Goal: Find contact information: Find contact information

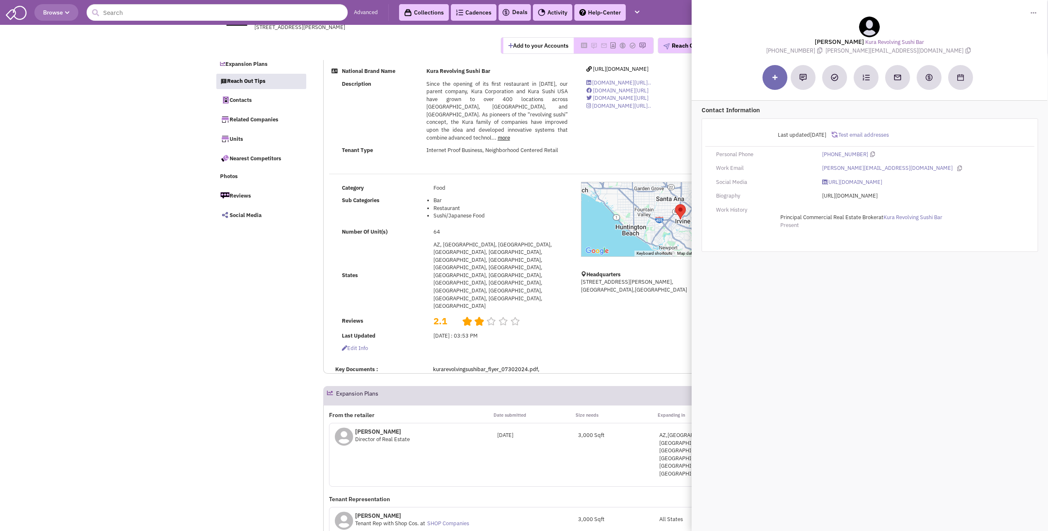
select select
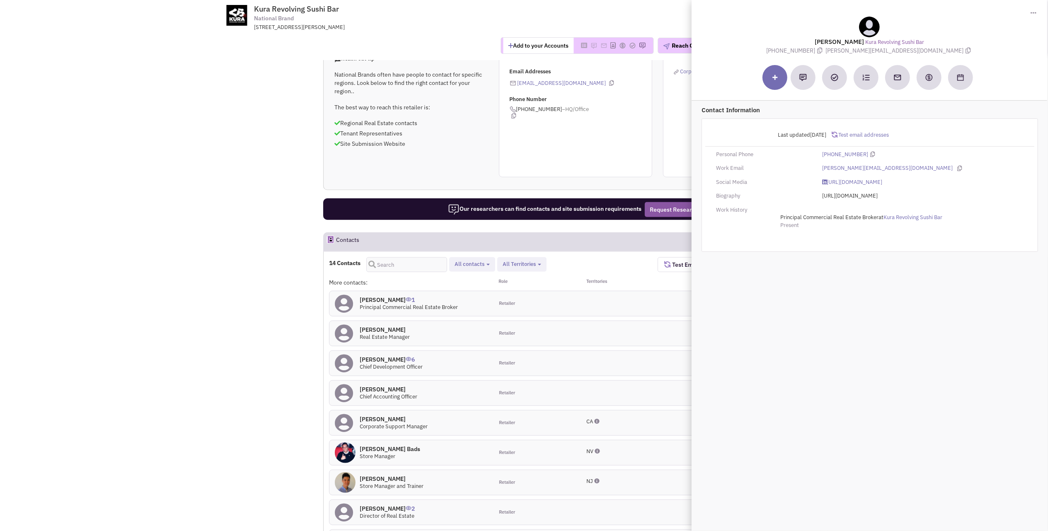
scroll to position [522, 0]
click at [395, 326] on h4 "[PERSON_NAME] 0" at bounding box center [385, 329] width 50 height 7
click at [554, 321] on div "Retailer" at bounding box center [535, 333] width 82 height 25
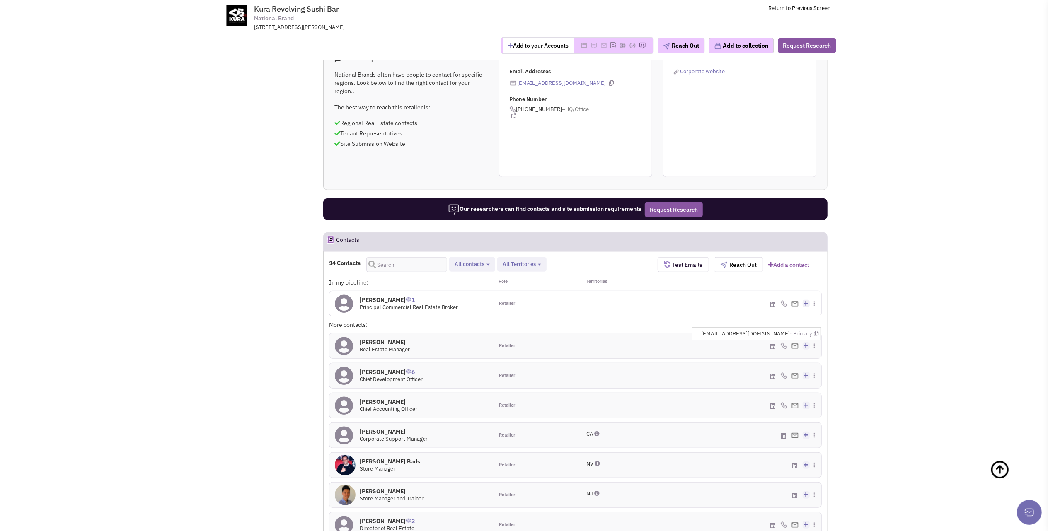
click at [792, 344] on img at bounding box center [795, 346] width 7 height 5
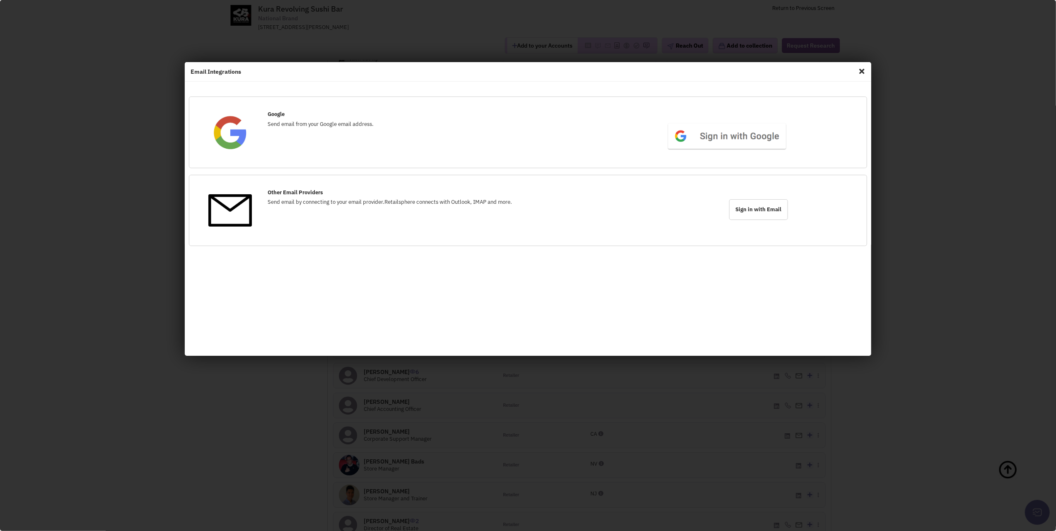
click at [861, 70] on span "Close" at bounding box center [862, 71] width 11 height 13
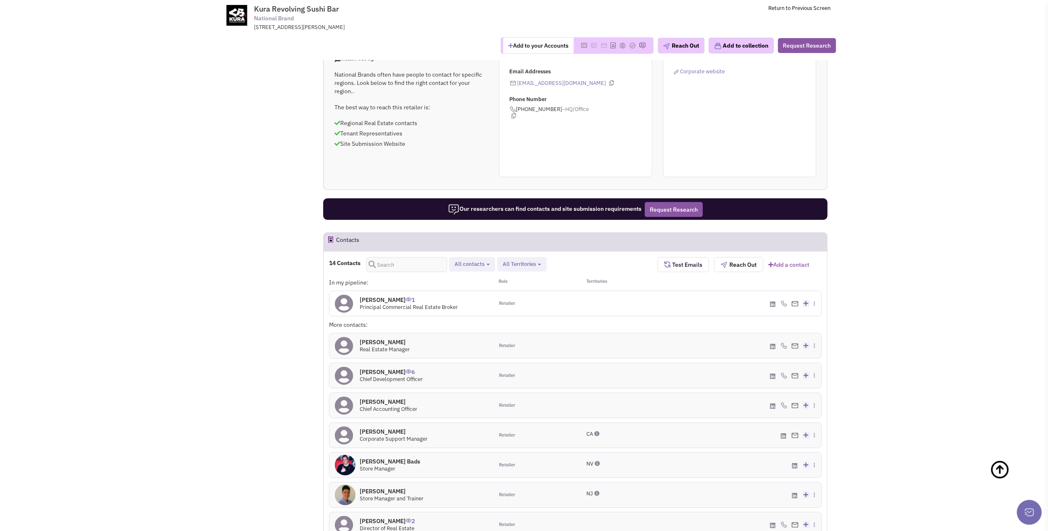
click at [376, 346] on span "Real Estate Manager" at bounding box center [385, 349] width 50 height 7
drag, startPoint x: 376, startPoint y: 250, endPoint x: 511, endPoint y: 246, distance: 134.3
click at [511, 334] on div "Retailer" at bounding box center [535, 346] width 82 height 25
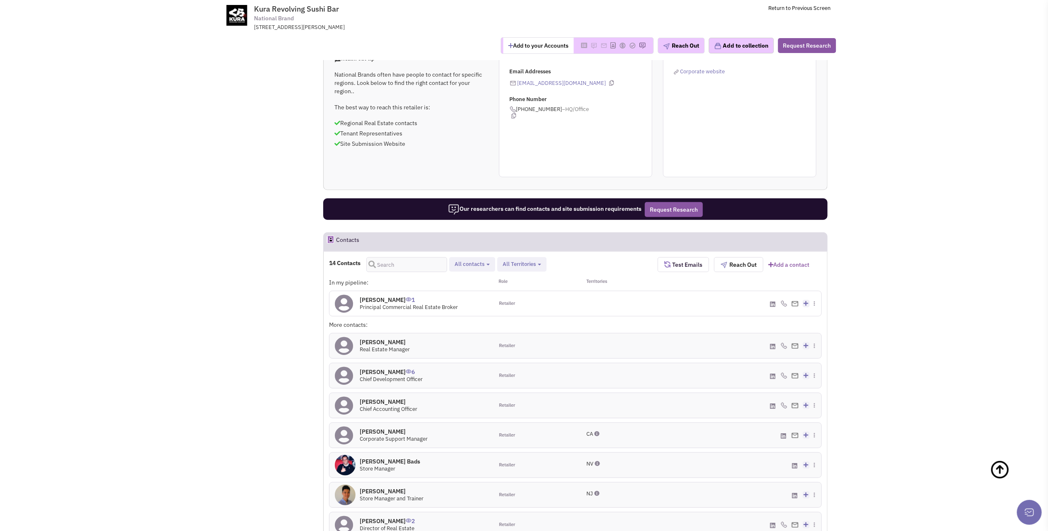
click at [551, 334] on div "Retailer" at bounding box center [535, 346] width 82 height 25
click at [375, 339] on h4 "[PERSON_NAME] 0" at bounding box center [385, 342] width 50 height 7
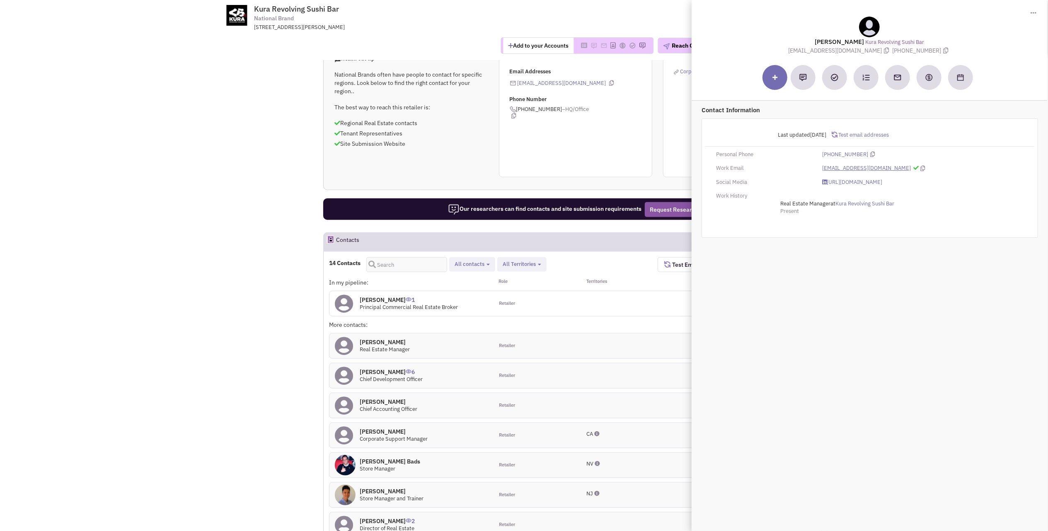
click at [861, 168] on link "[EMAIL_ADDRESS][DOMAIN_NAME]" at bounding box center [866, 169] width 89 height 8
drag, startPoint x: 879, startPoint y: 166, endPoint x: 820, endPoint y: 171, distance: 59.9
click at [820, 171] on div "[EMAIL_ADDRESS][DOMAIN_NAME]" at bounding box center [923, 169] width 212 height 8
drag, startPoint x: 820, startPoint y: 171, endPoint x: 834, endPoint y: 167, distance: 14.5
copy link "[EMAIL_ADDRESS][DOMAIN_NAME]"
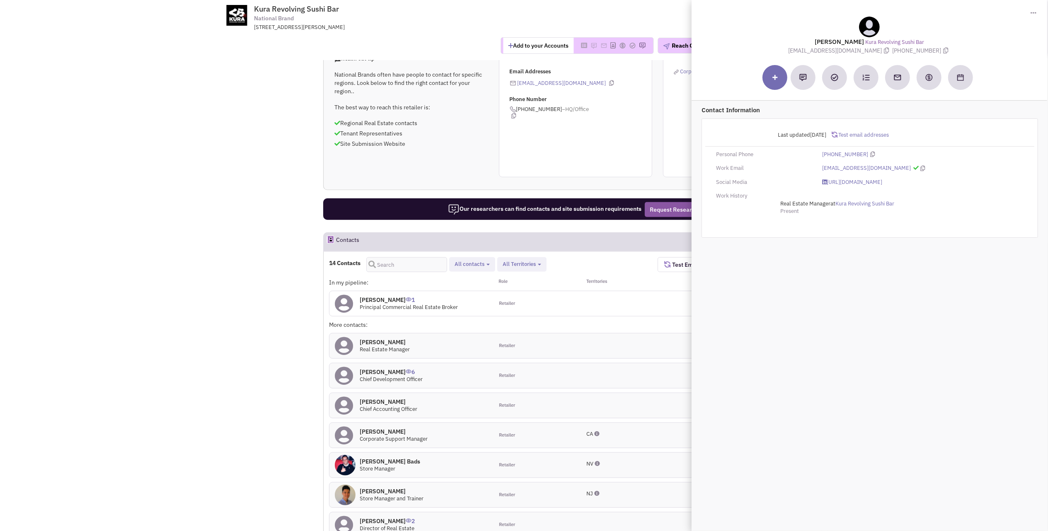
click at [380, 368] on h4 "[PERSON_NAME] 6" at bounding box center [391, 371] width 63 height 7
drag, startPoint x: 877, startPoint y: 167, endPoint x: 819, endPoint y: 168, distance: 57.6
click at [819, 168] on div "[PERSON_NAME][EMAIL_ADDRESS][DOMAIN_NAME]" at bounding box center [923, 169] width 212 height 8
drag, startPoint x: 819, startPoint y: 168, endPoint x: 831, endPoint y: 168, distance: 12.0
copy link "[PERSON_NAME][EMAIL_ADDRESS][DOMAIN_NAME]"
